Goal: Transaction & Acquisition: Purchase product/service

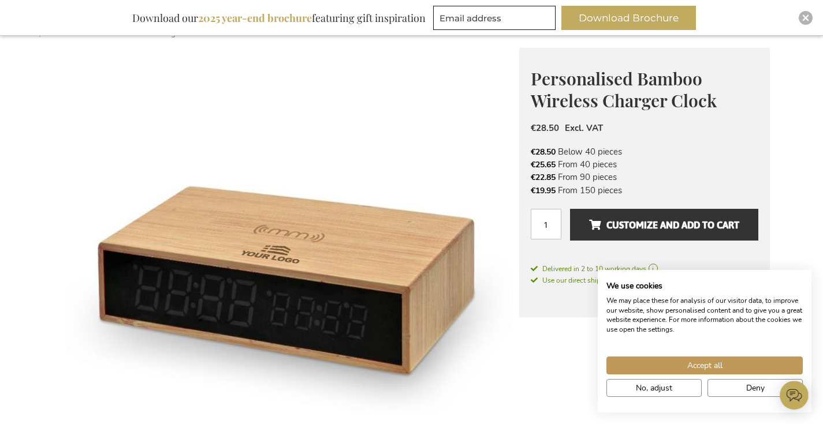
scroll to position [161, 0]
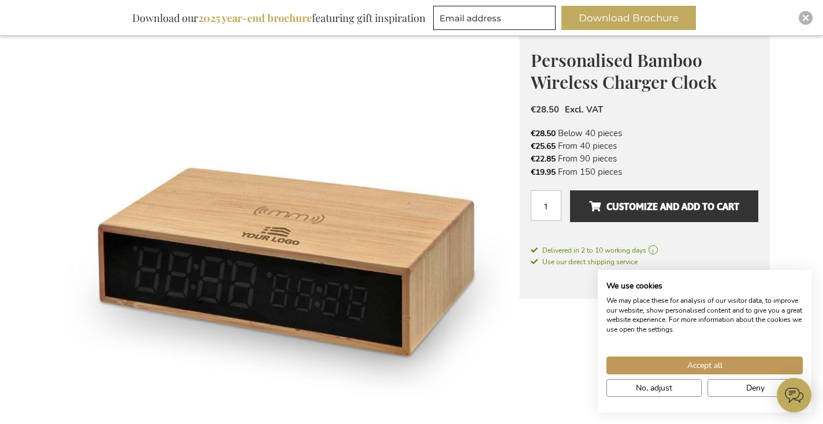
click at [444, 134] on img at bounding box center [286, 261] width 465 height 465
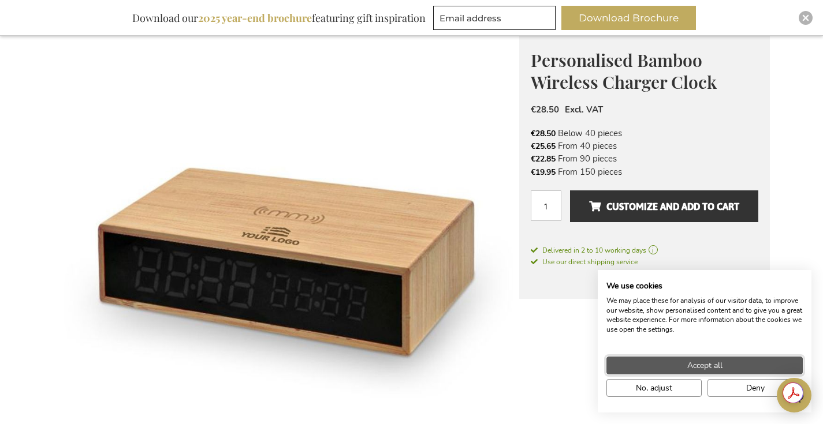
click at [699, 369] on span "Accept all" at bounding box center [704, 366] width 35 height 12
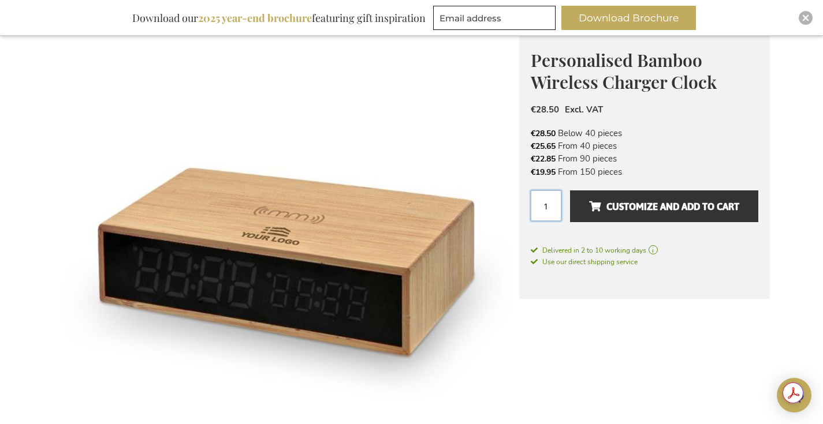
drag, startPoint x: 553, startPoint y: 207, endPoint x: 531, endPoint y: 208, distance: 21.9
click at [531, 208] on input "1" at bounding box center [545, 205] width 31 height 31
type input "40"
click at [570, 190] on button "Customize and add to cart" at bounding box center [664, 206] width 188 height 32
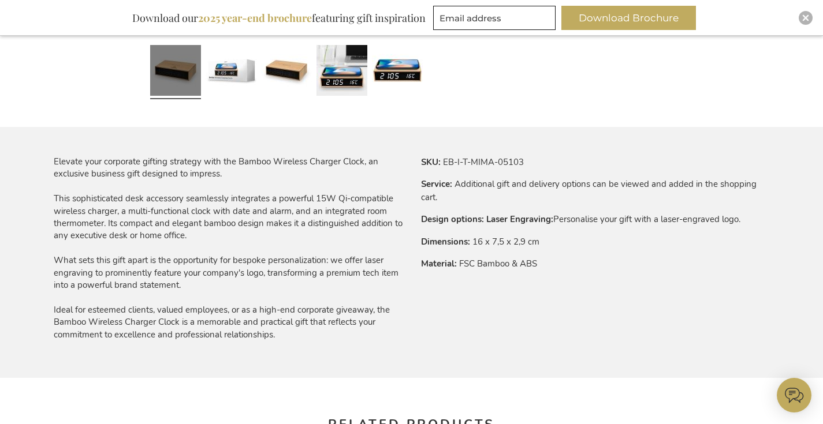
scroll to position [623, 0]
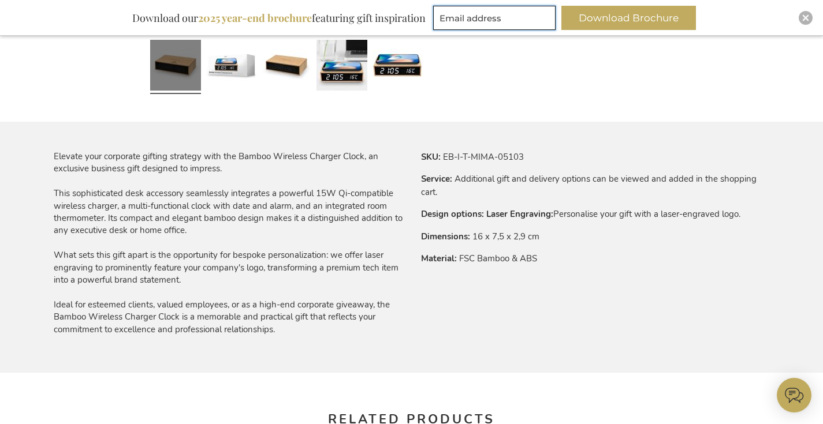
click at [472, 16] on input "Email address" at bounding box center [494, 18] width 122 height 24
click at [474, 4] on div "Inspiratiebrochure Download our 2025 year-end brochure featuring gift inspirati…" at bounding box center [411, 18] width 823 height 36
click at [477, 21] on input "Email address" at bounding box center [494, 18] width 122 height 24
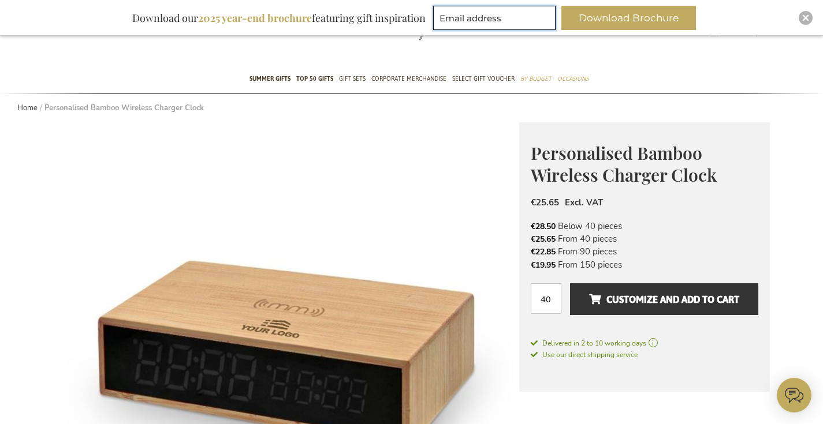
scroll to position [0, 0]
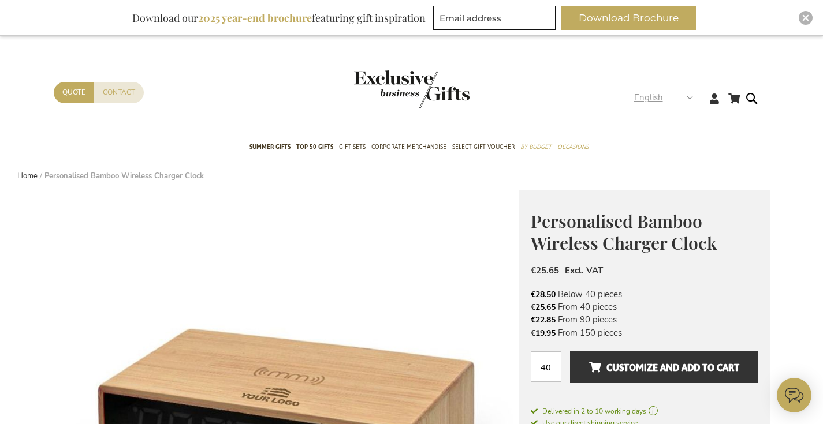
click at [692, 98] on div "English" at bounding box center [667, 97] width 66 height 13
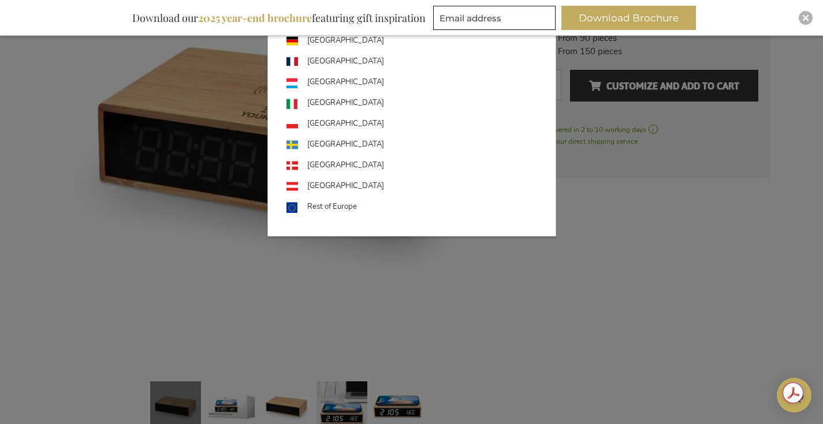
scroll to position [291, 0]
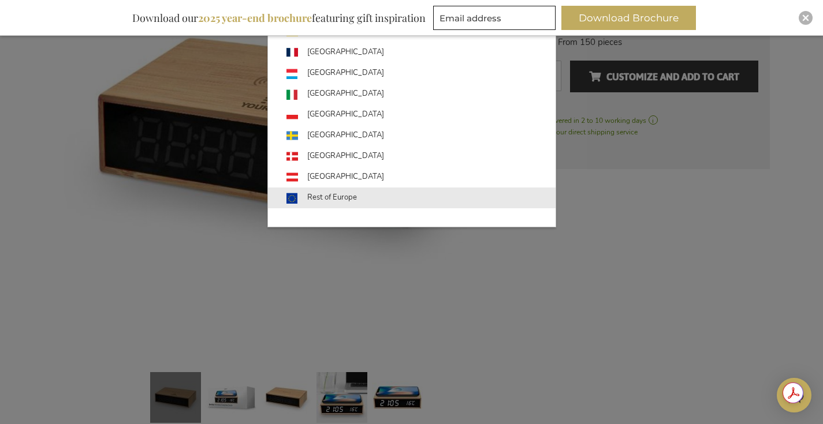
click at [333, 201] on link "Rest of Europe" at bounding box center [420, 198] width 269 height 21
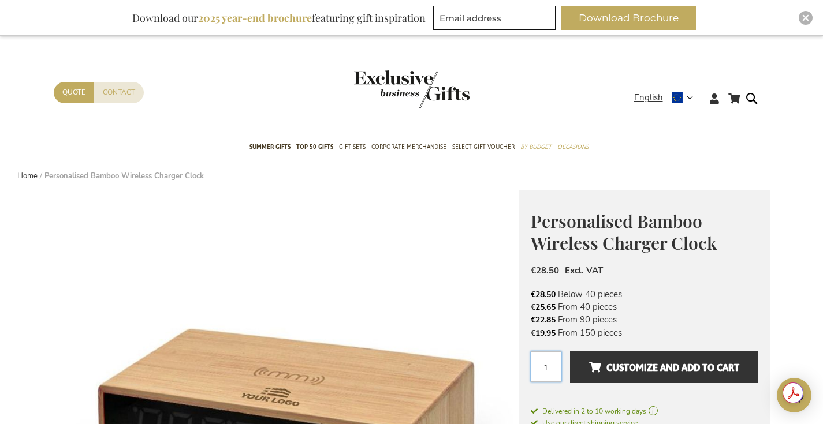
click at [542, 372] on input "1" at bounding box center [545, 367] width 31 height 31
type input "5"
type input "40"
click at [570, 352] on button "Customize and add to cart" at bounding box center [664, 368] width 188 height 32
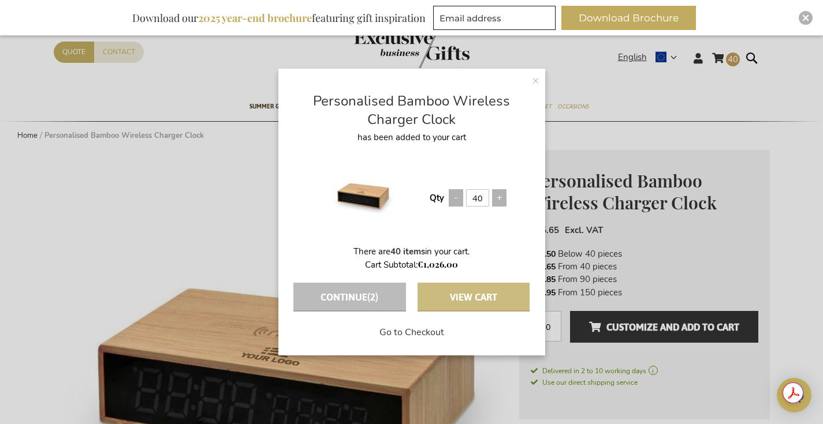
scroll to position [47, 0]
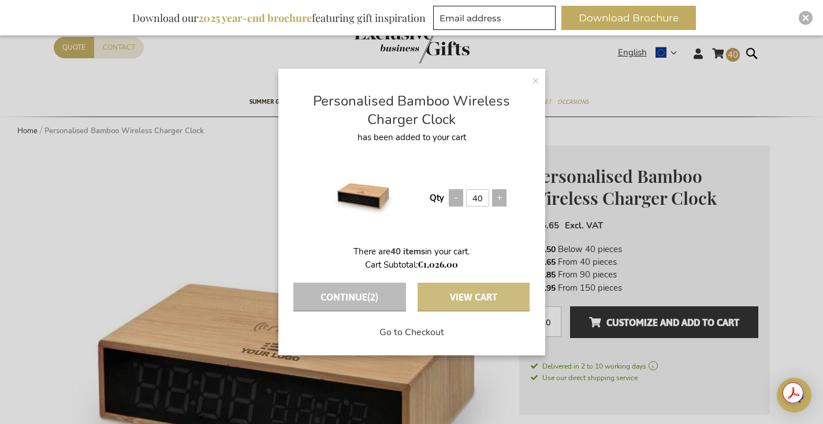
click at [488, 301] on button "View Cart" at bounding box center [473, 297] width 112 height 29
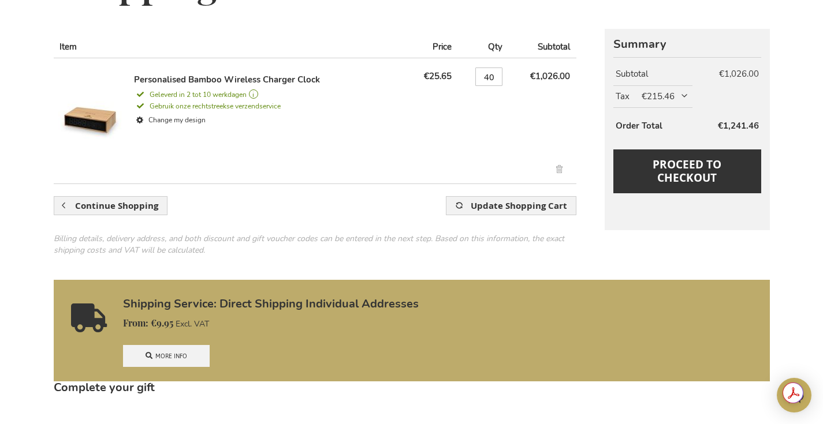
scroll to position [208, 0]
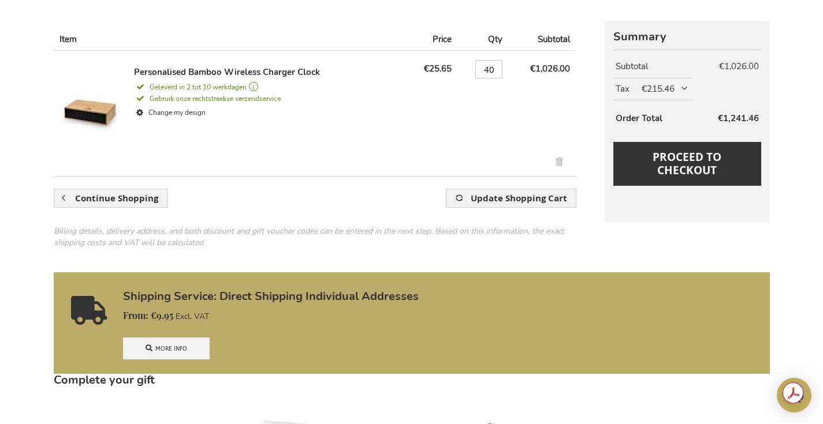
click at [175, 350] on link "More info" at bounding box center [166, 349] width 87 height 22
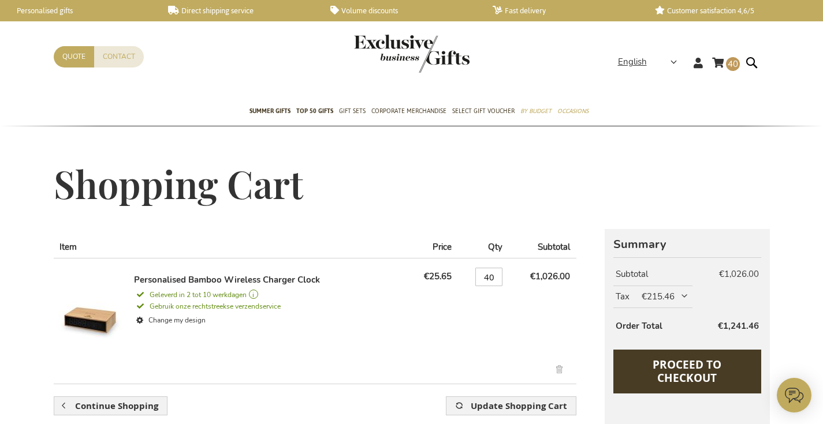
drag, startPoint x: 679, startPoint y: 379, endPoint x: 673, endPoint y: 376, distance: 7.0
click at [679, 379] on span "Proceed to Checkout" at bounding box center [686, 371] width 69 height 28
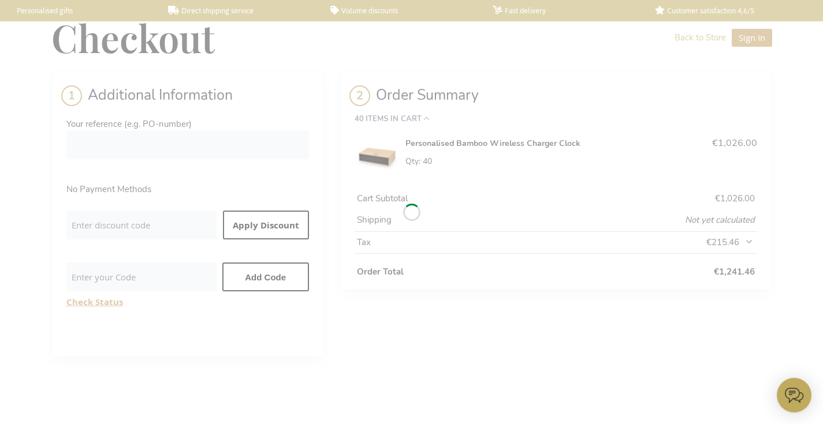
select select "BE"
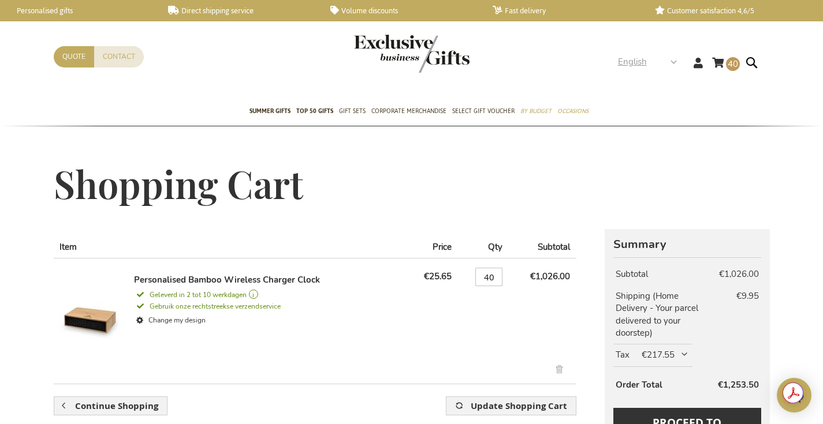
click at [674, 63] on strong "English" at bounding box center [647, 61] width 58 height 13
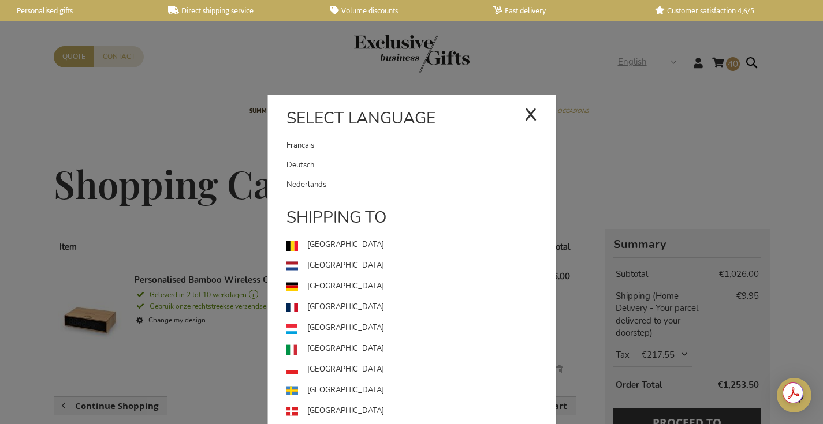
click at [684, 69] on div "English x Select language Français Deutsch Nederlands" at bounding box center [651, 63] width 66 height 17
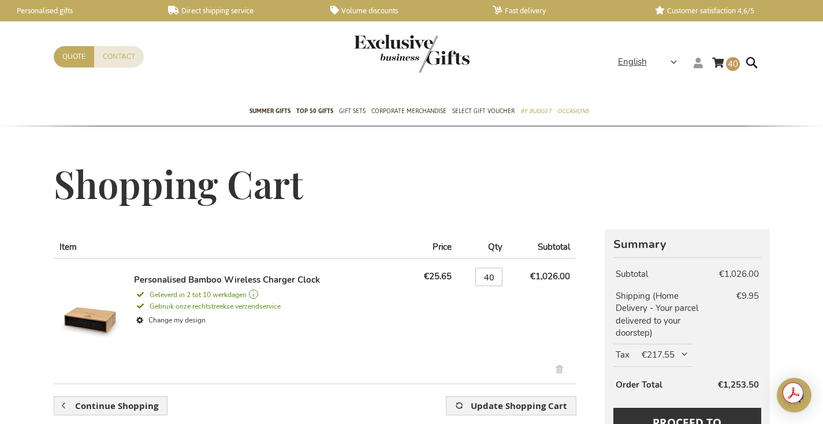
click at [700, 66] on icon at bounding box center [697, 63] width 9 height 10
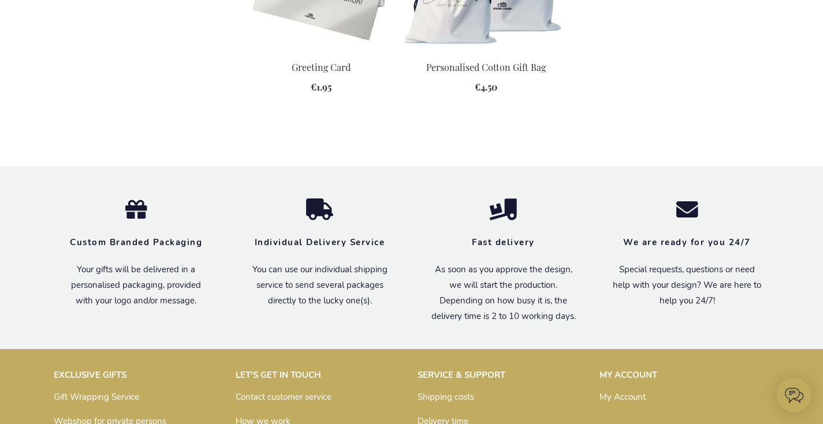
scroll to position [1012, 0]
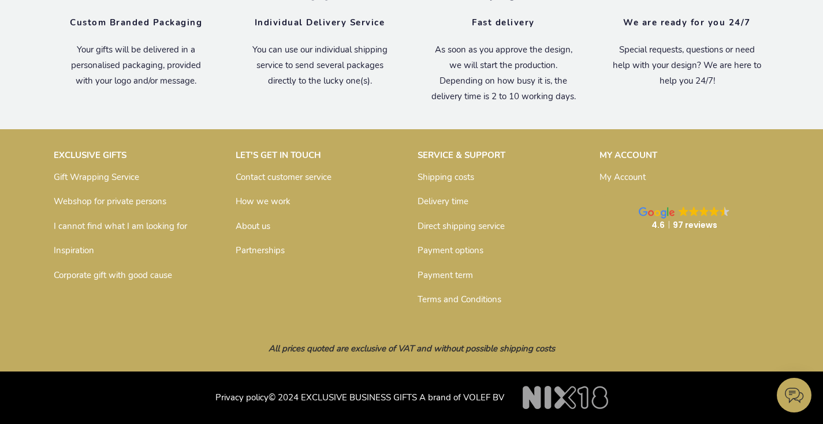
click at [450, 180] on link "Shipping costs" at bounding box center [445, 177] width 57 height 12
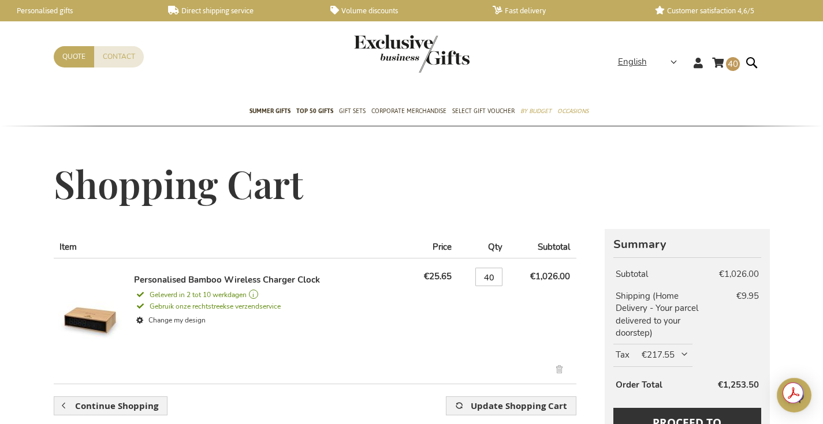
click at [697, 13] on link "Customer satisfaction 4,6/5" at bounding box center [727, 11] width 144 height 10
click at [536, 10] on link "Fast delivery" at bounding box center [564, 11] width 144 height 10
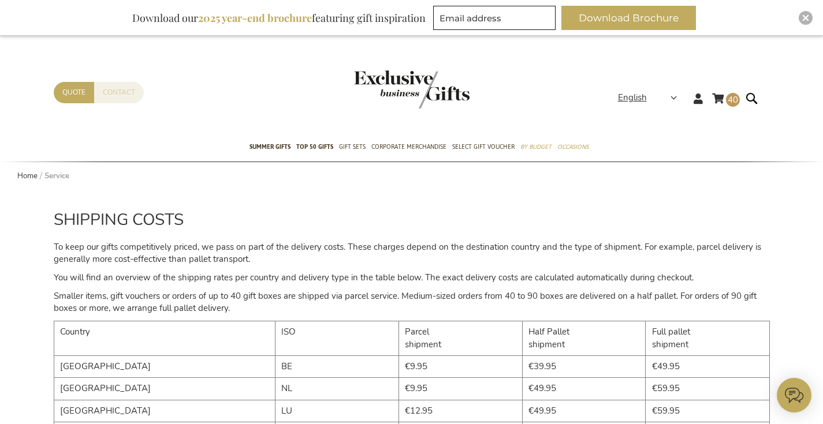
click at [109, 95] on link "Contact" at bounding box center [119, 92] width 50 height 21
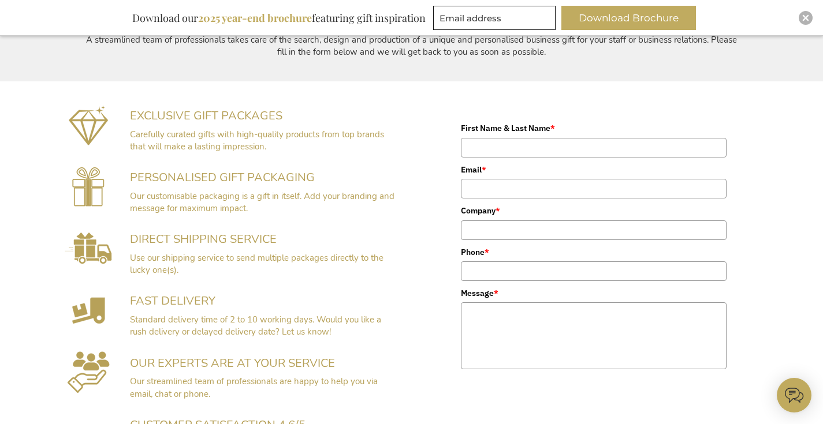
scroll to position [238, 0]
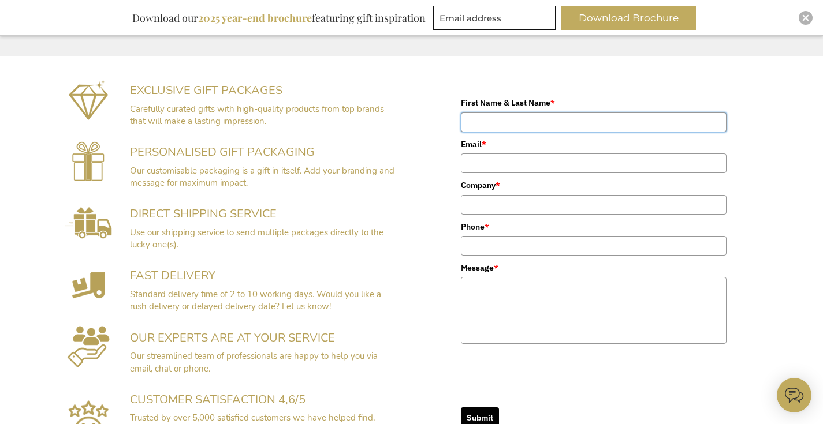
click at [482, 124] on input "First Name & Last Name *" at bounding box center [594, 123] width 266 height 20
type input "[EMAIL_ADDRESS][DOMAIN_NAME]"
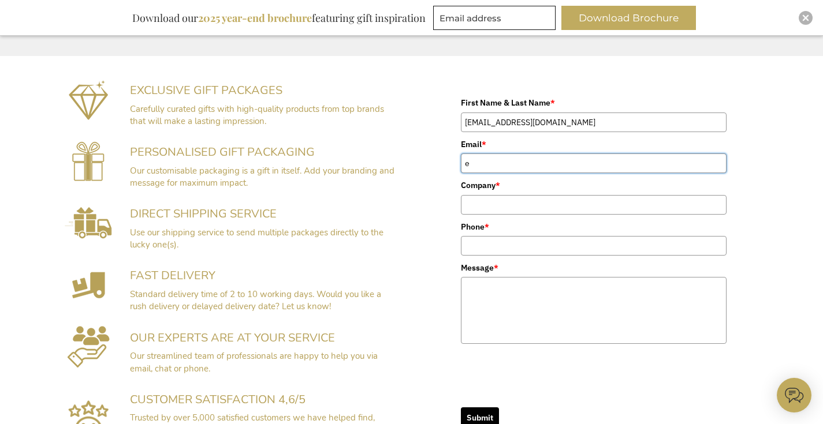
type input "e"
drag, startPoint x: 563, startPoint y: 122, endPoint x: 387, endPoint y: 117, distance: 176.2
click at [387, 117] on div "EXCLUSIVE GIFT PACKAGES Carefully curated gifts with high-quality products from…" at bounding box center [411, 270] width 727 height 410
click at [480, 165] on input "e" at bounding box center [594, 164] width 266 height 20
paste input "eadaoin@cslevents.ie"
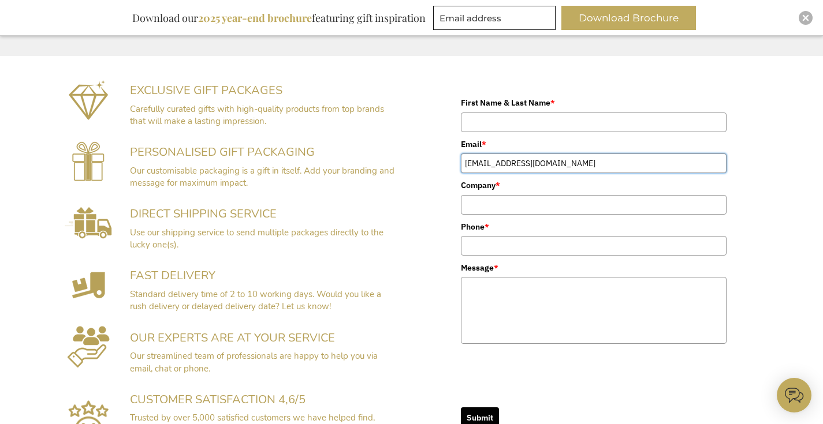
click at [472, 165] on input "eeadaoin@cslevents.ie" at bounding box center [594, 164] width 266 height 20
type input "eadaoin@cslevents.ie"
click at [500, 122] on input "First Name & Last Name *" at bounding box center [594, 123] width 266 height 20
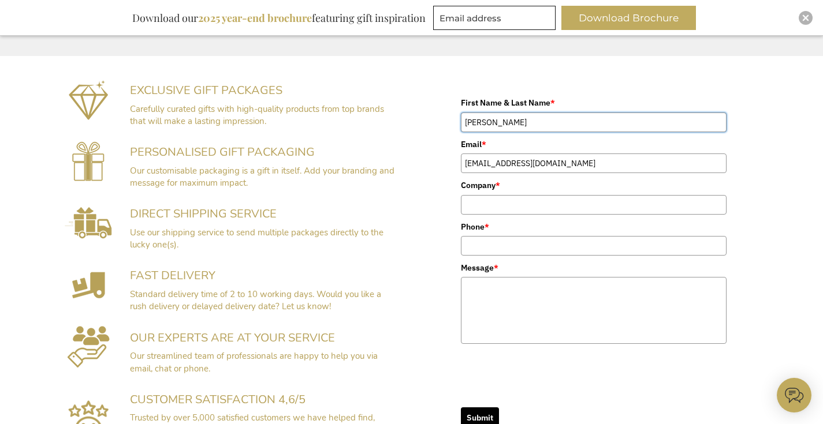
type input "Eadaoin McHugh"
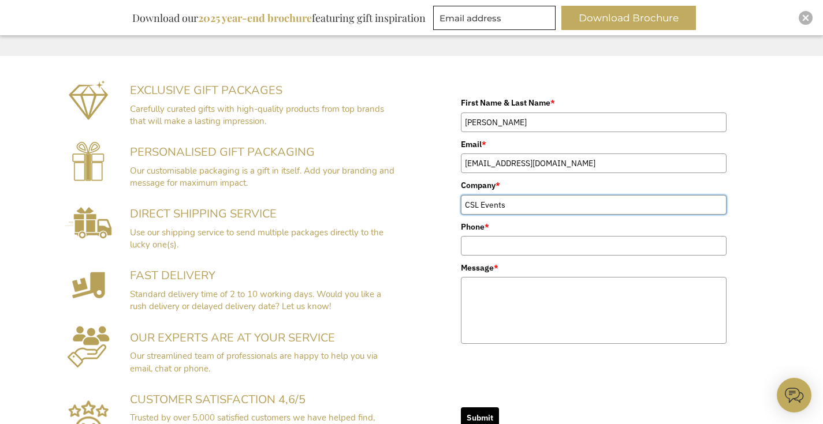
type input "CSL Events"
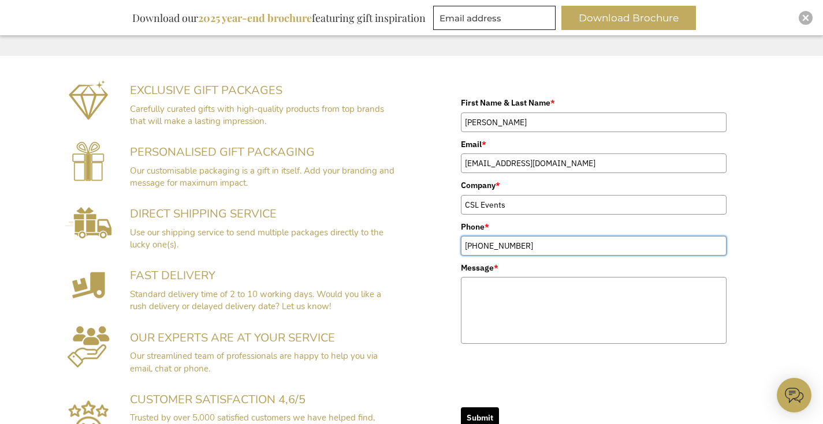
type input "+3531 6766650"
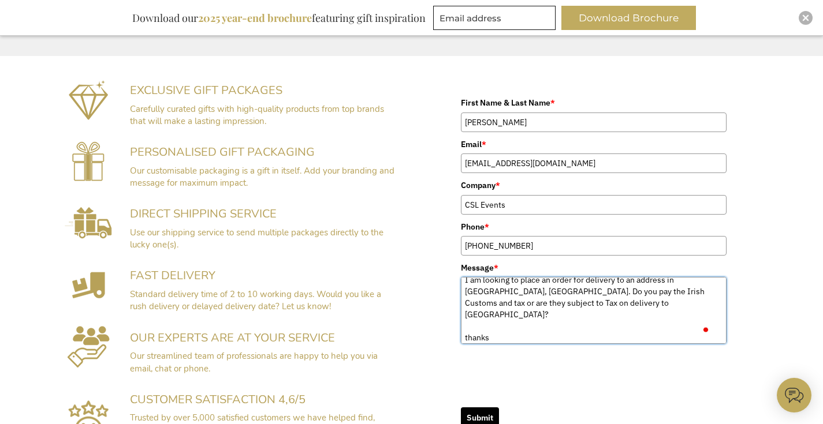
scroll to position [7, 0]
type textarea "I am looking to place an order for delivery to an address in Dublin, Ireland. D…"
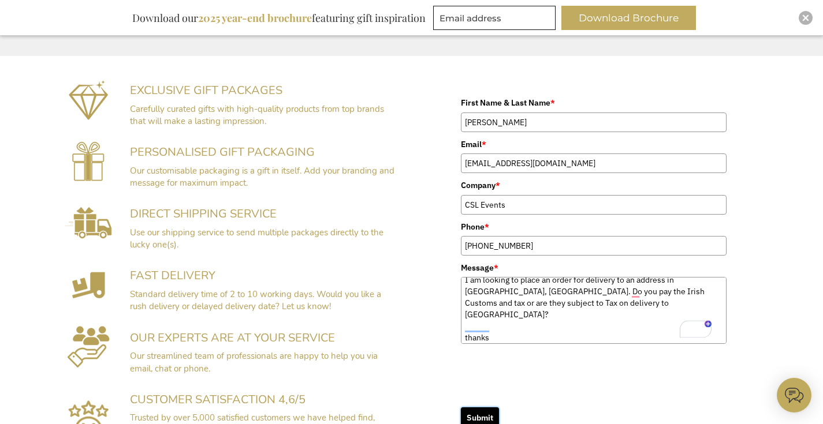
click at [481, 416] on button "Submit" at bounding box center [480, 418] width 38 height 21
type input "Eadaoin McHugh"
type input "CSL Events"
type input "+3531 6766650"
type textarea "I am looking to place an order for delivery to an address in Dublin, Ireland. D…"
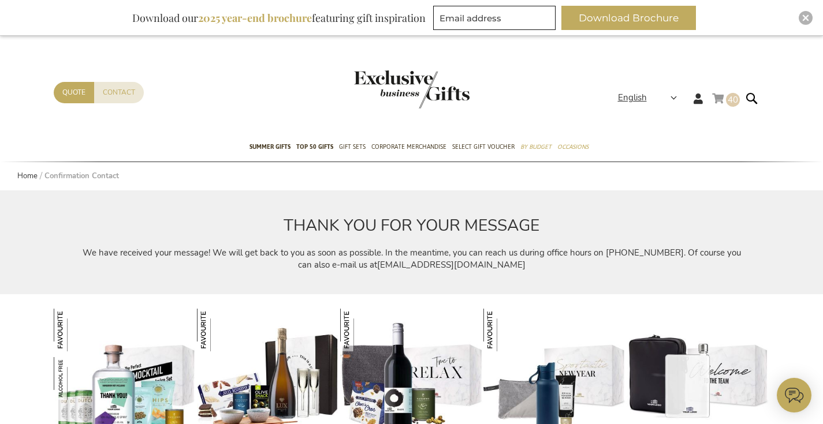
click at [722, 101] on link "My Cart 40 40 items" at bounding box center [726, 100] width 28 height 19
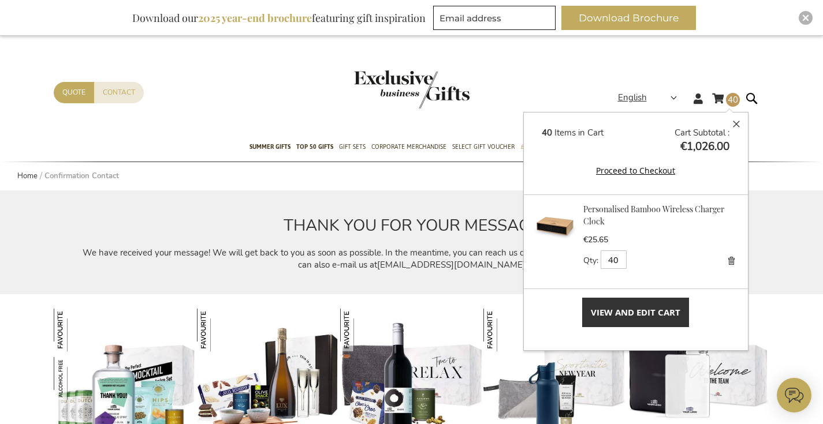
click at [604, 52] on header "My Cart 40 40 items My Cart 40 Close 40 Items in Cart Cart Subtotal €1,026.00 P…" at bounding box center [411, 85] width 823 height 98
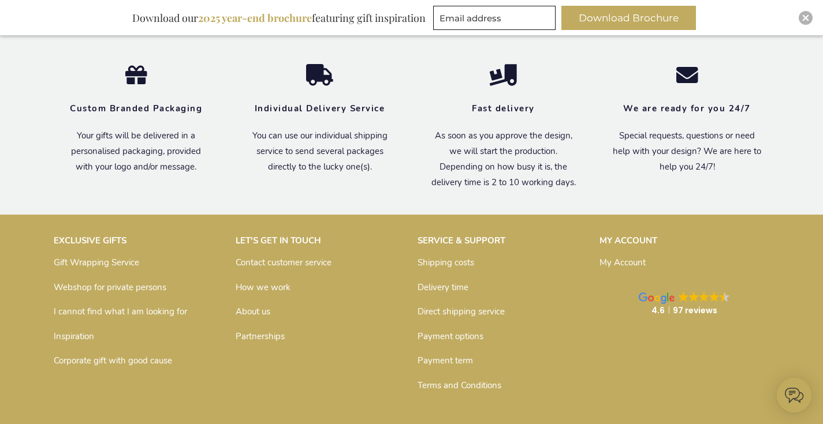
scroll to position [667, 0]
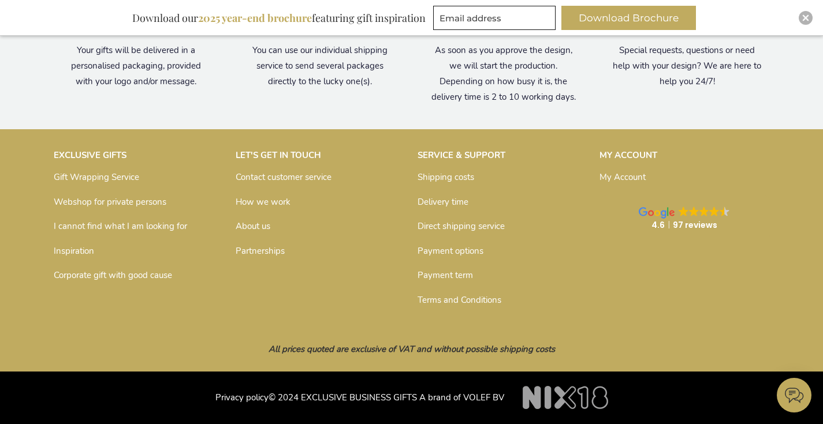
click at [609, 178] on link "My Account" at bounding box center [622, 177] width 46 height 12
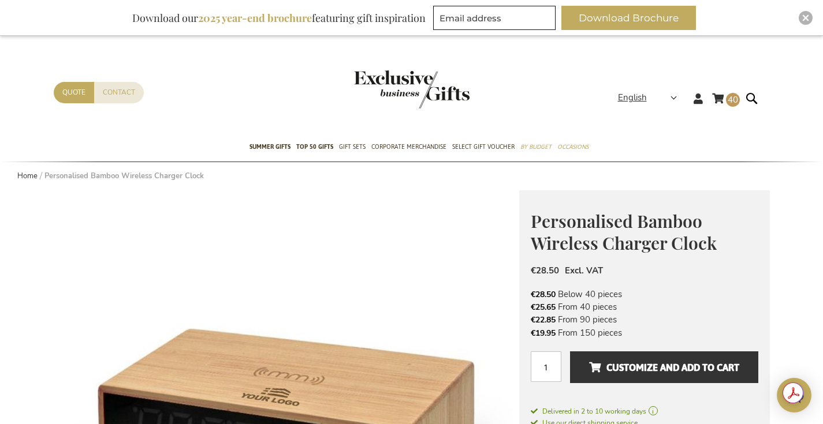
drag, startPoint x: 232, startPoint y: 388, endPoint x: -393, endPoint y: 294, distance: 632.2
drag, startPoint x: 182, startPoint y: 375, endPoint x: -749, endPoint y: 327, distance: 931.7
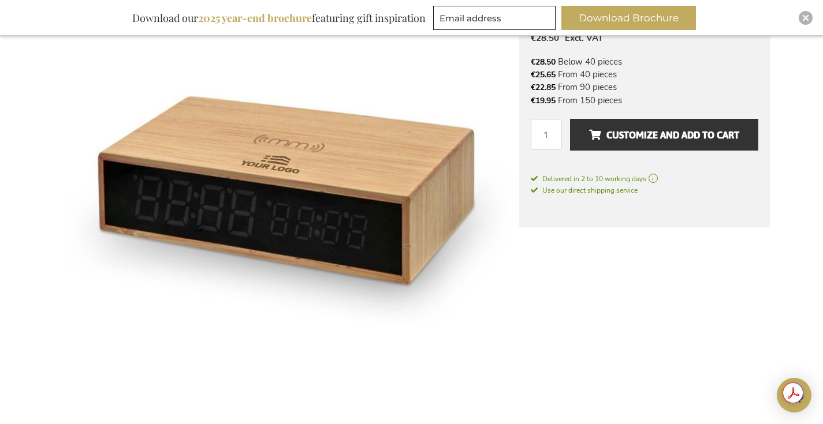
scroll to position [233, 0]
click at [530, 139] on input "1" at bounding box center [545, 133] width 31 height 31
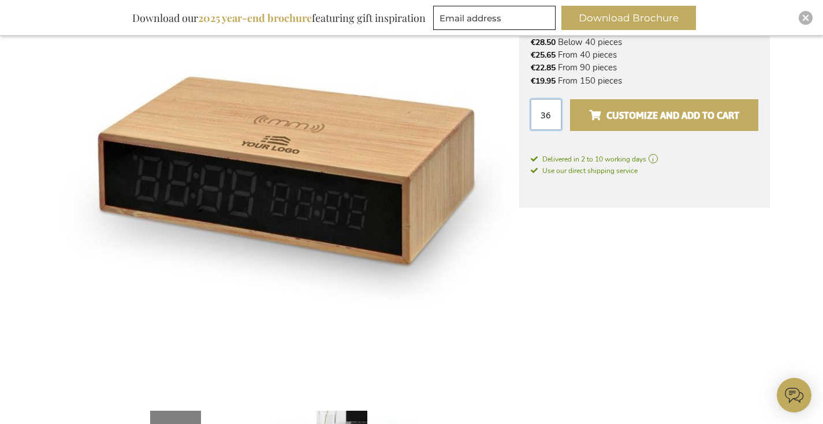
type input "36"
click at [649, 109] on span "Customize and add to cart" at bounding box center [664, 115] width 150 height 18
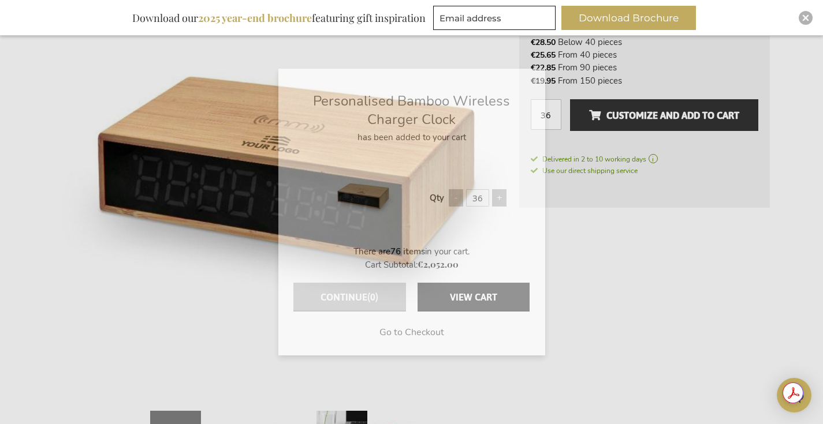
drag, startPoint x: 535, startPoint y: 76, endPoint x: 494, endPoint y: 25, distance: 65.4
click at [535, 76] on span "×" at bounding box center [536, 80] width 8 height 17
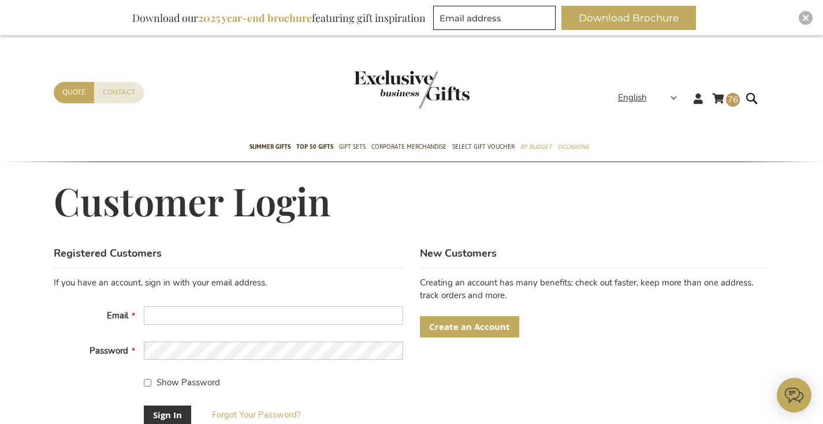
click at [456, 323] on span "Create an Account" at bounding box center [469, 327] width 81 height 12
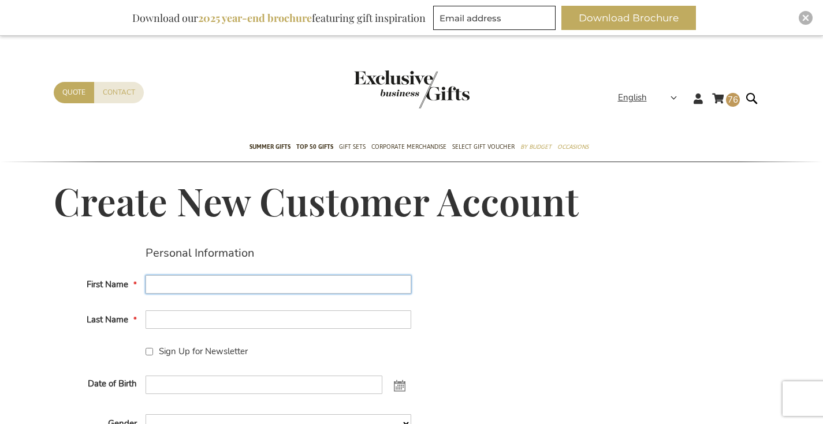
click at [292, 280] on input "First Name" at bounding box center [278, 284] width 266 height 18
type input "Eadaoin"
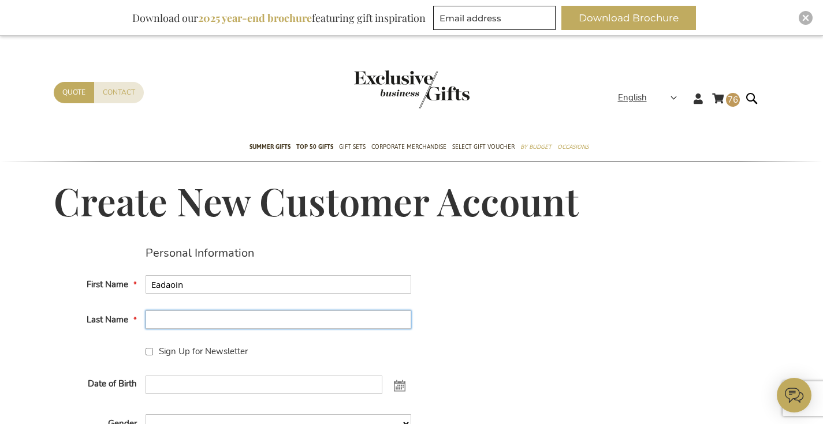
type input "McHugh"
type input "eadaoin@cslevents.ie"
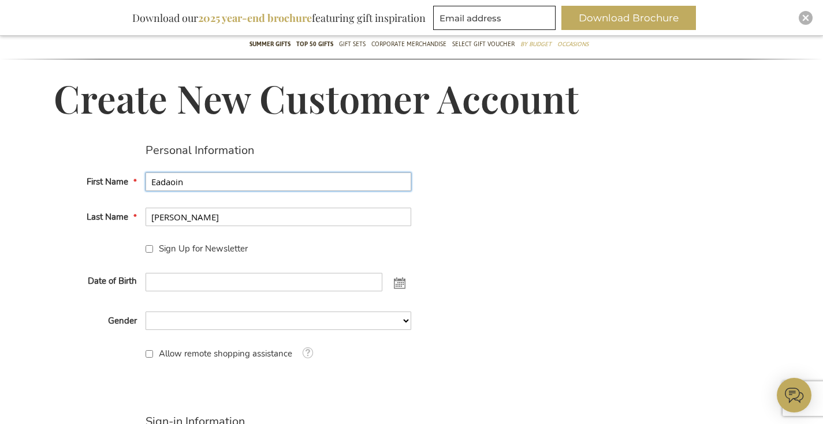
scroll to position [104, 0]
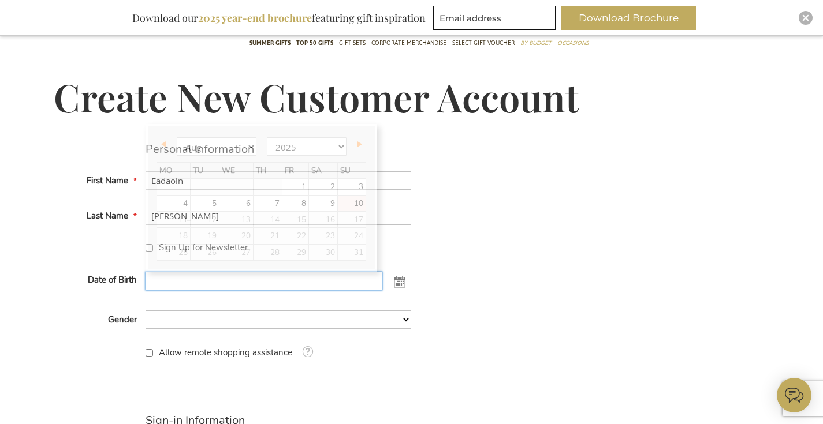
click at [249, 287] on input "Date of Birth" at bounding box center [263, 281] width 237 height 18
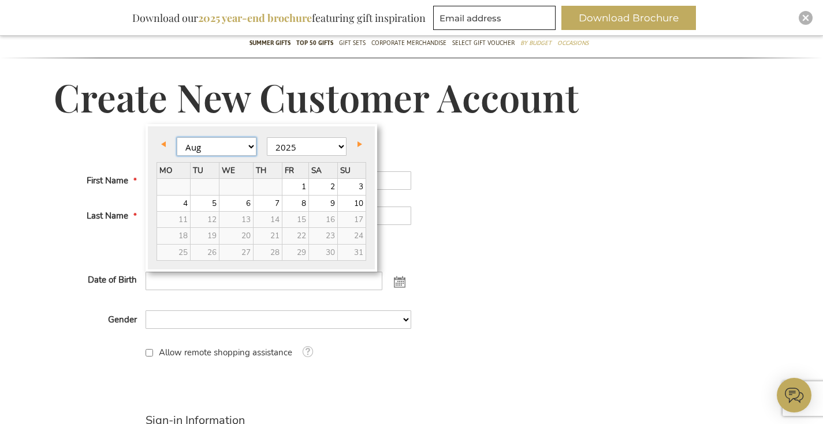
click at [208, 148] on select "Jan Feb Mar Apr May Jun Jul Aug" at bounding box center [217, 146] width 80 height 18
click at [219, 190] on link "1" at bounding box center [235, 187] width 33 height 16
type input "01/01/2025"
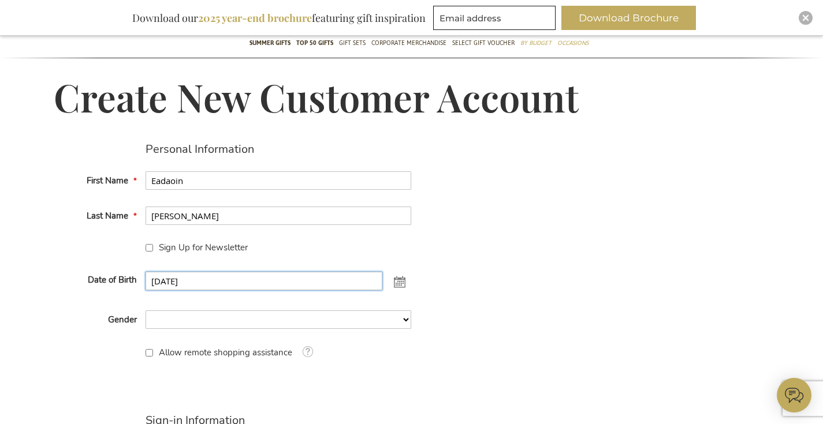
click at [205, 286] on input "01/01/2025" at bounding box center [263, 281] width 237 height 18
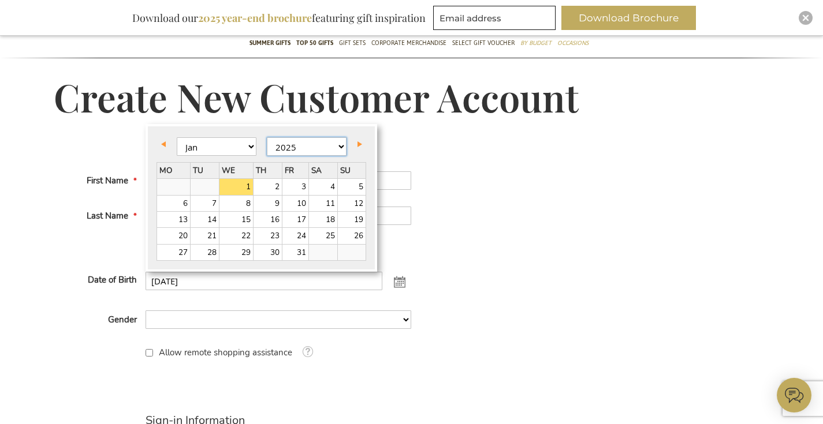
click at [267, 145] on select "1905 1906 1907 1908 1909 1910 1911 1912 1913 1914 1915 1916 1917 1918 1919 1920…" at bounding box center [307, 146] width 80 height 18
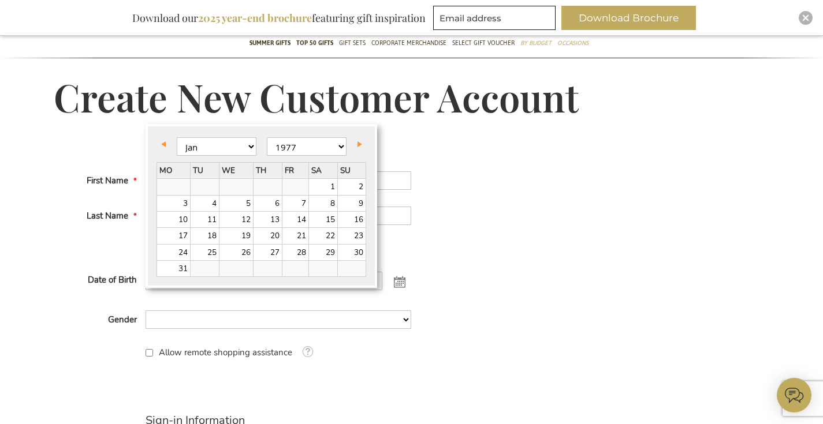
click at [338, 363] on fieldset "Personal Information First Name Eadaoin Last Name McHugh Sign Up for Newsletter…" at bounding box center [233, 266] width 358 height 247
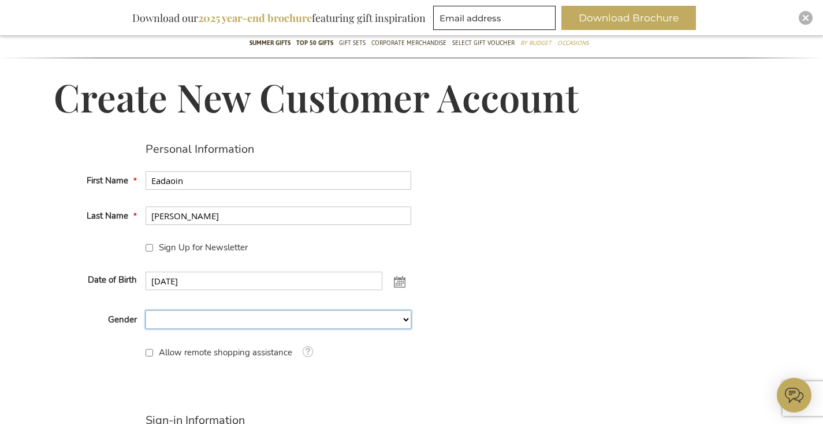
click at [173, 320] on select "Male Male Female Female Not Specified" at bounding box center [278, 320] width 266 height 18
select select "2"
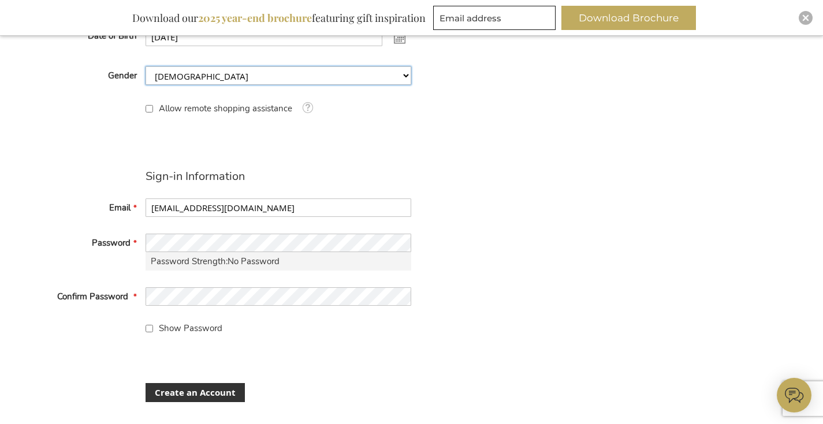
scroll to position [350, 0]
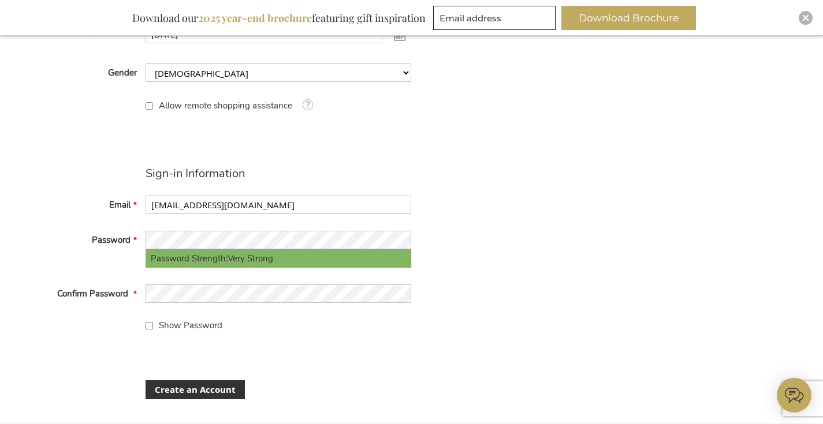
click at [169, 331] on form "Personal Information First Name Eadaoin Last Name McHugh Sign Up for Newsletter…" at bounding box center [233, 148] width 358 height 505
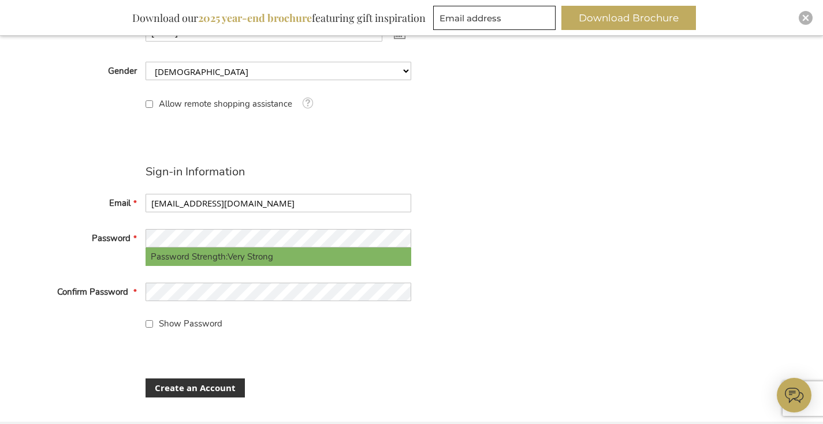
click at [166, 326] on span "Show Password" at bounding box center [190, 324] width 63 height 12
click at [153, 326] on input "Show Password" at bounding box center [149, 324] width 8 height 8
checkbox input "true"
click at [188, 390] on span "Create an Account" at bounding box center [195, 388] width 81 height 12
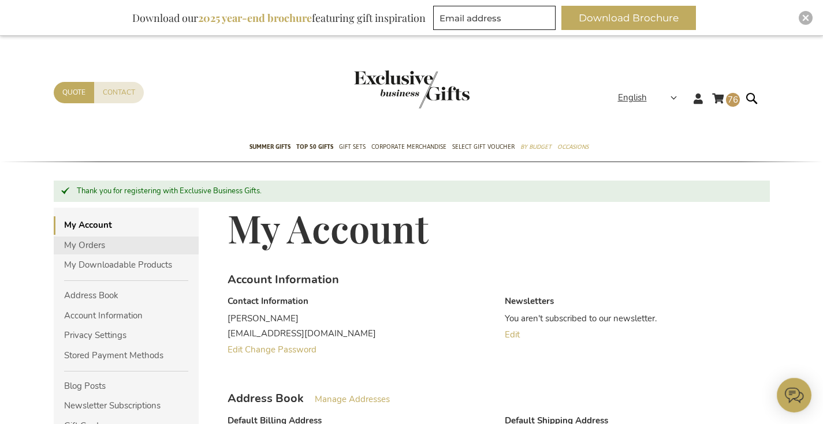
click at [83, 242] on link "My Orders" at bounding box center [126, 246] width 145 height 18
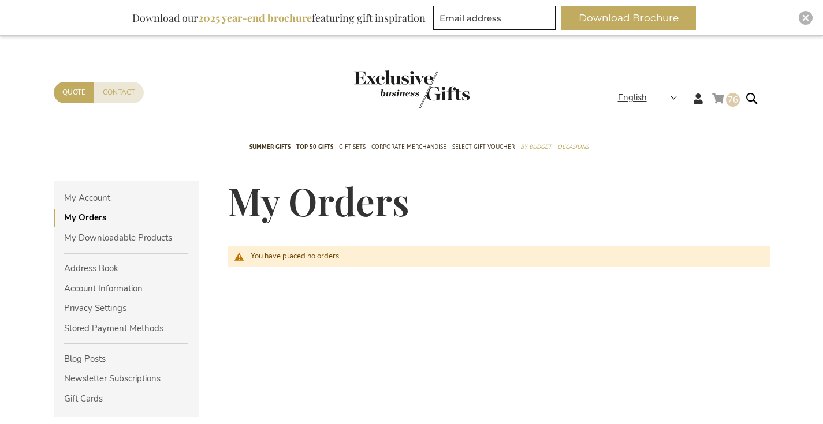
click at [718, 100] on link "My Cart 76 76 items" at bounding box center [726, 100] width 28 height 19
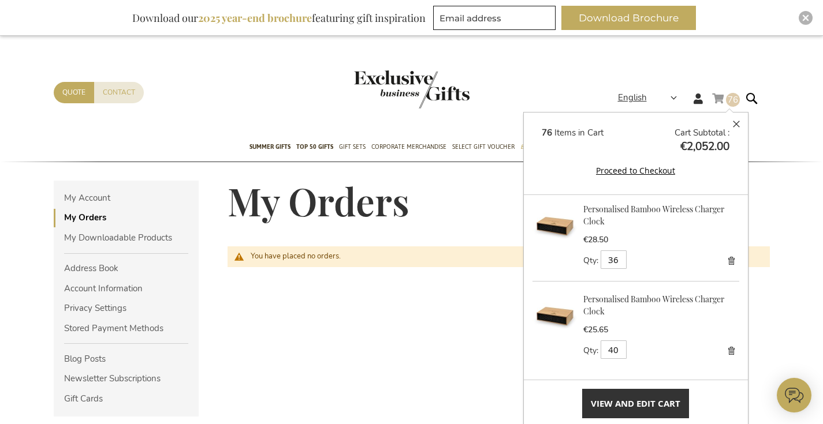
click at [731, 261] on link "Remove" at bounding box center [731, 261] width 16 height 16
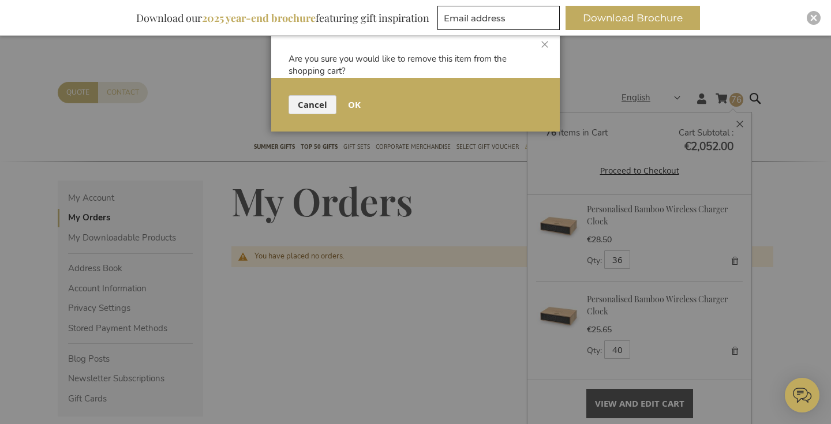
click at [351, 103] on span "OK" at bounding box center [354, 105] width 13 height 12
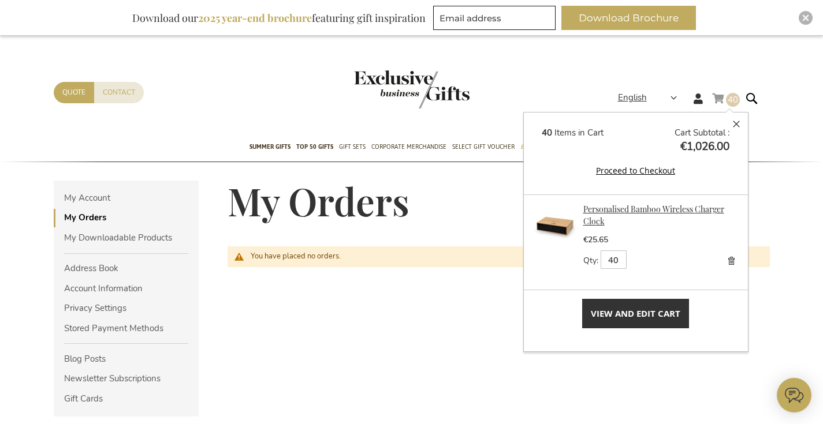
click at [625, 208] on link "Personalised Bamboo Wireless Charger Clock" at bounding box center [653, 215] width 141 height 23
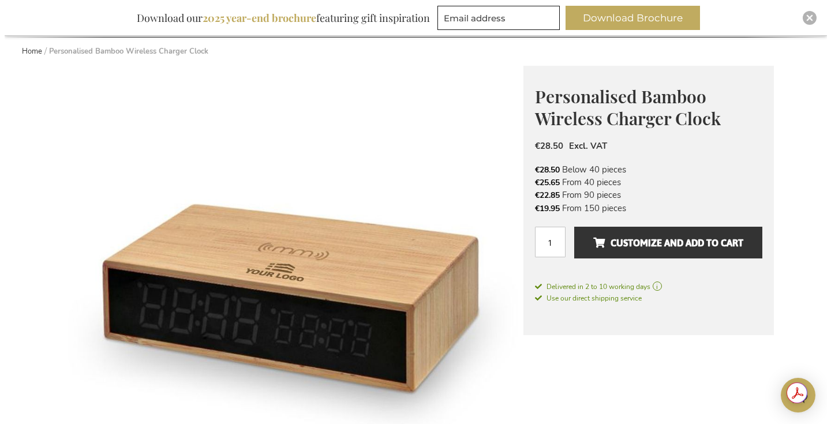
scroll to position [127, 0]
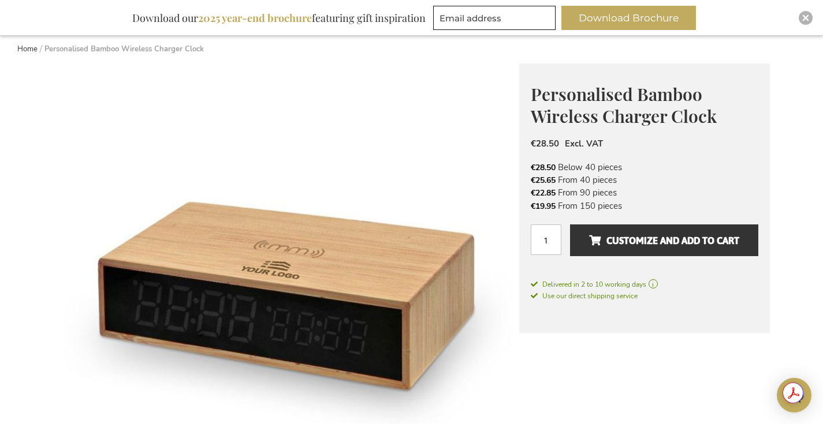
click at [275, 252] on img at bounding box center [286, 295] width 465 height 465
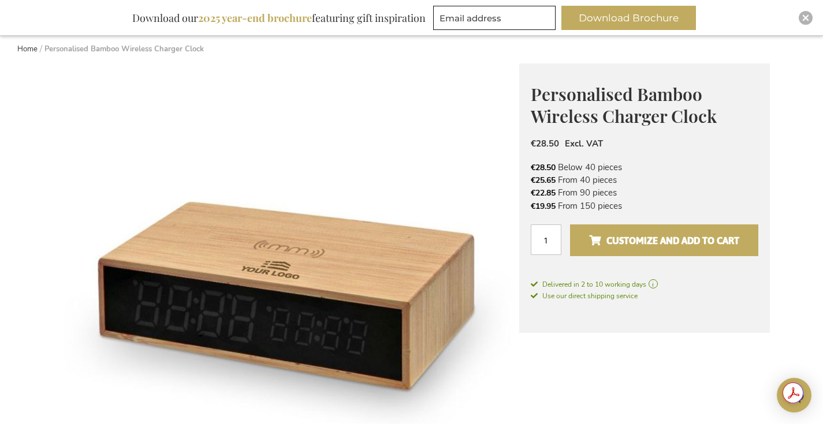
click at [687, 241] on span "Customize and add to cart" at bounding box center [664, 240] width 150 height 18
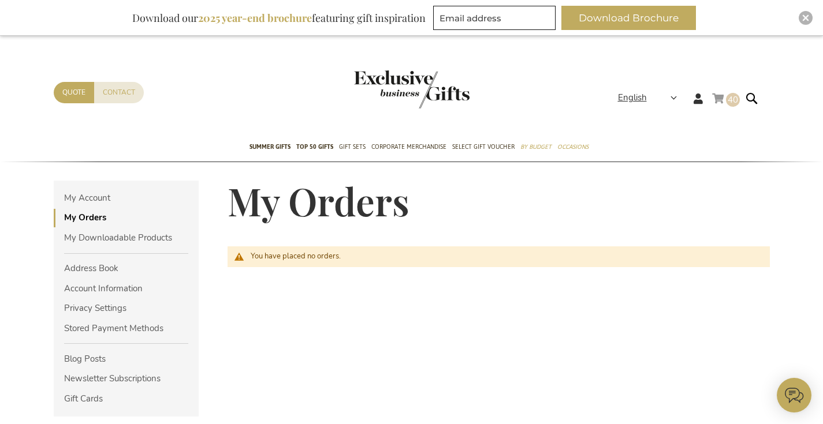
click at [736, 101] on span "40" at bounding box center [732, 100] width 10 height 12
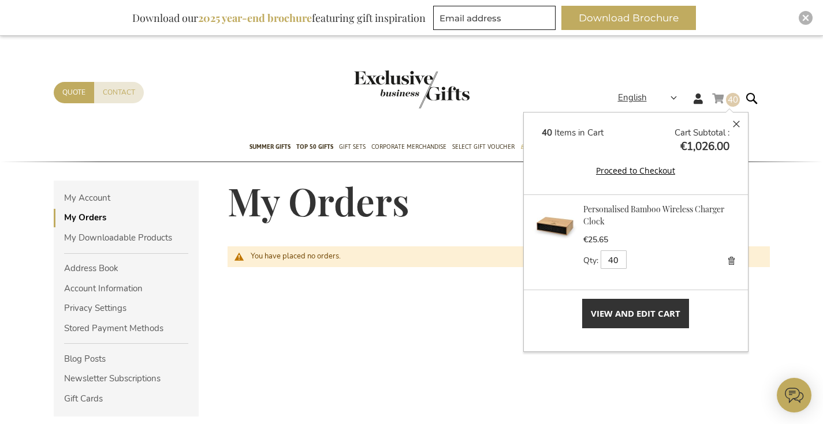
click at [642, 322] on link "View and Edit Cart" at bounding box center [635, 313] width 107 height 29
